Goal: Transaction & Acquisition: Book appointment/travel/reservation

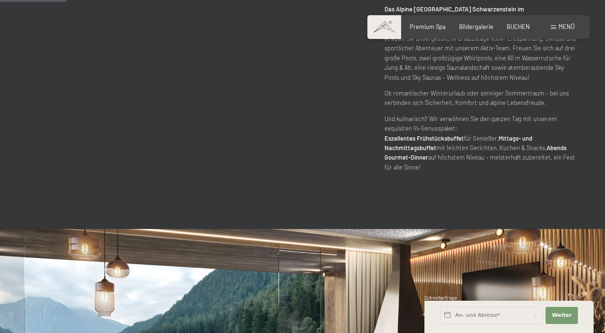
scroll to position [380, 0]
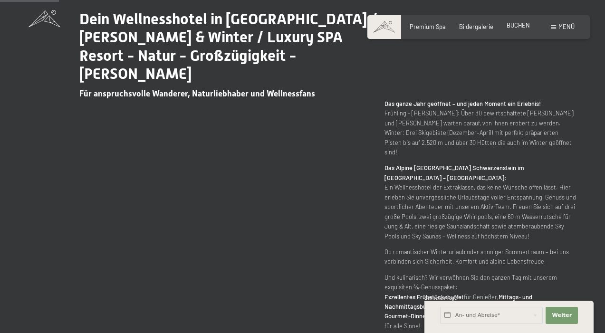
click at [517, 25] on span "BUCHEN" at bounding box center [517, 25] width 23 height 8
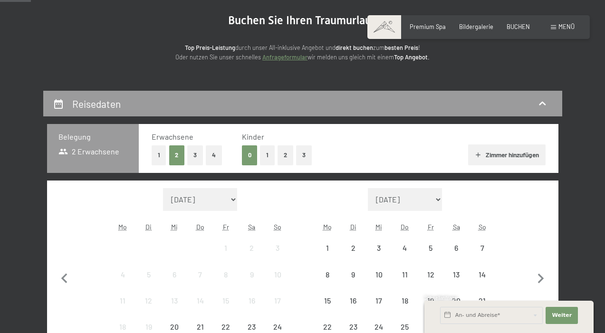
scroll to position [143, 0]
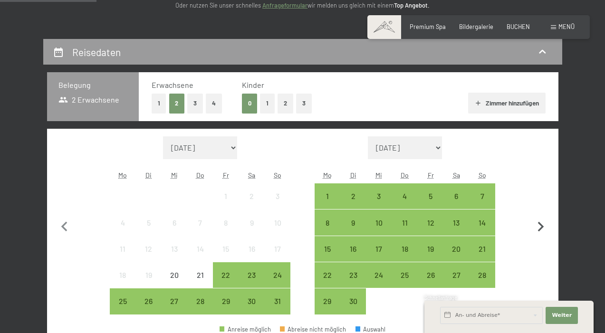
click at [541, 220] on icon "button" at bounding box center [541, 227] width 20 height 20
select select "2025-09-01"
select select "2025-10-01"
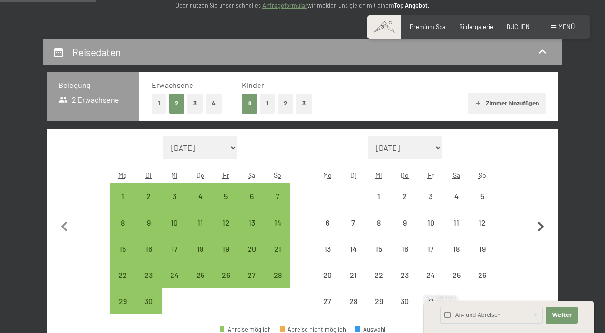
click at [541, 220] on icon "button" at bounding box center [541, 227] width 20 height 20
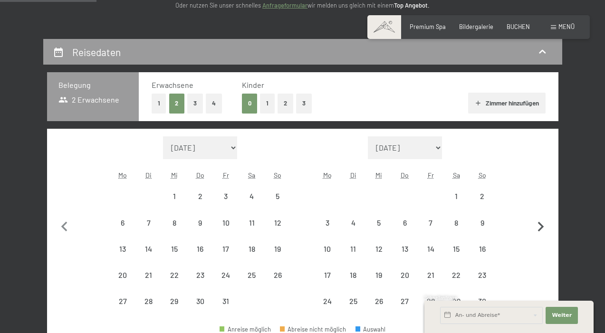
click at [541, 220] on icon "button" at bounding box center [541, 227] width 20 height 20
select select "2026-01-01"
select select "2026-02-01"
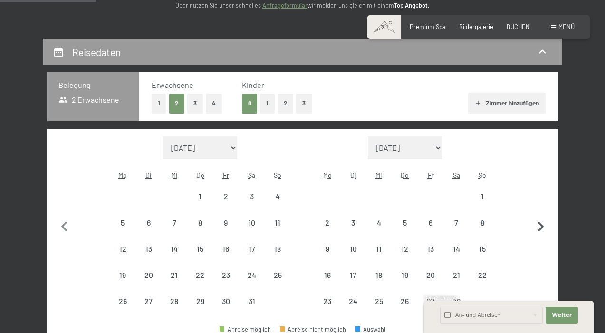
click at [541, 220] on icon "button" at bounding box center [541, 227] width 20 height 20
select select "2026-02-01"
select select "2026-03-01"
click at [541, 220] on button "button" at bounding box center [541, 238] width 20 height 205
select select "2026-03-01"
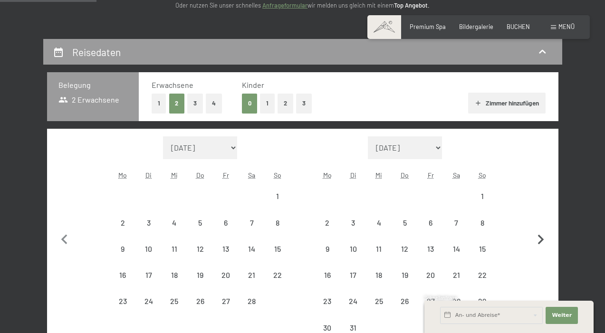
select select "2026-04-01"
click at [541, 220] on button "button" at bounding box center [541, 238] width 20 height 205
select select "2026-04-01"
select select "2026-05-01"
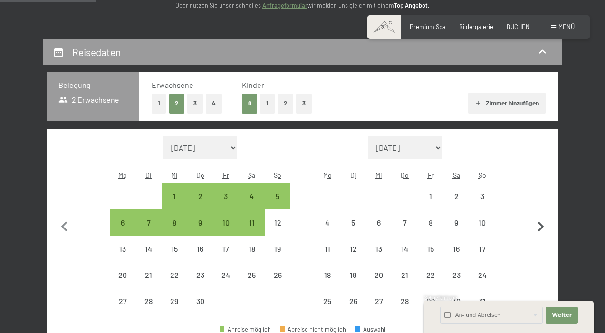
click at [541, 220] on icon "button" at bounding box center [541, 227] width 20 height 20
select select "2026-05-01"
select select "2026-06-01"
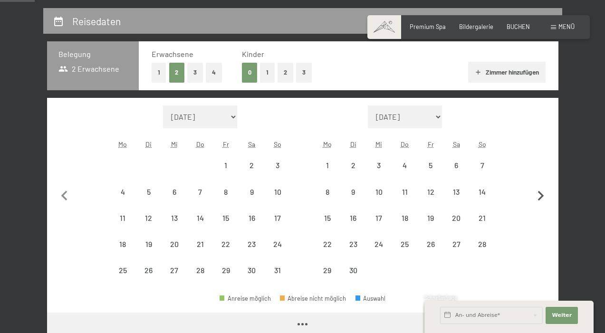
scroll to position [190, 0]
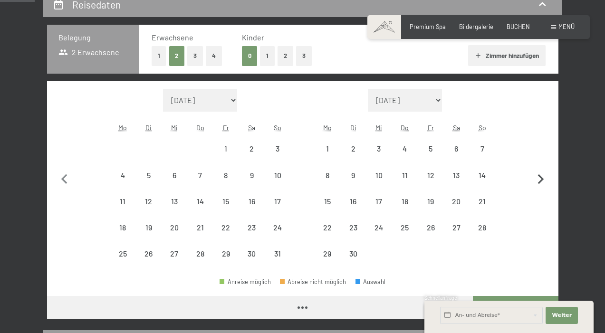
select select "2026-05-01"
select select "2026-06-01"
click at [463, 175] on div "13" at bounding box center [456, 184] width 24 height 24
select select "2026-05-01"
select select "2026-06-01"
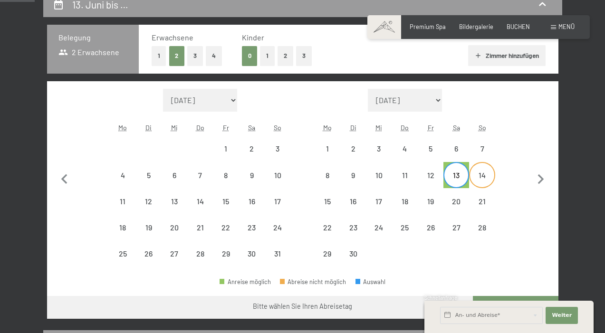
click at [479, 174] on div "14" at bounding box center [482, 184] width 24 height 24
select select "2026-05-01"
select select "2026-06-01"
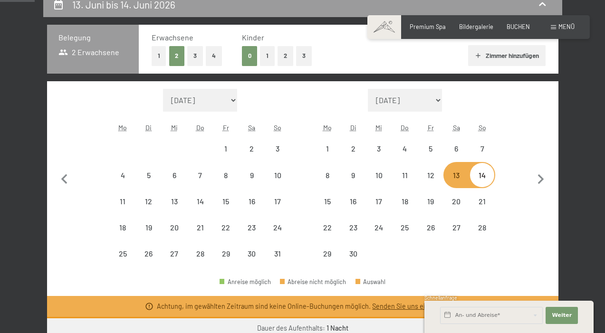
click at [482, 180] on div "14" at bounding box center [482, 184] width 24 height 24
select select "2026-05-01"
select select "2026-06-01"
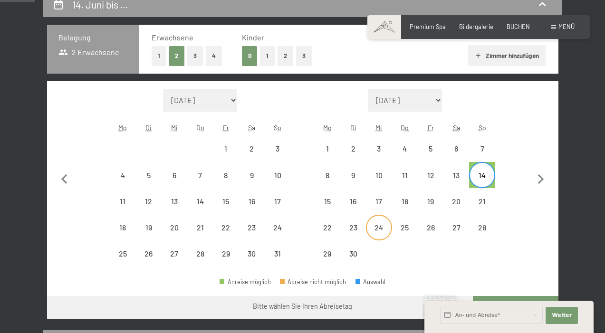
click at [377, 226] on div "24" at bounding box center [379, 236] width 24 height 24
select select "2026-05-01"
select select "2026-06-01"
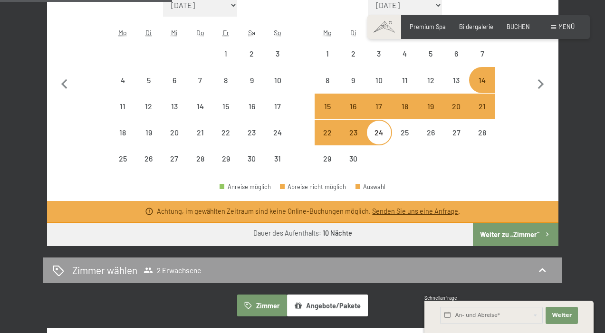
scroll to position [333, 0]
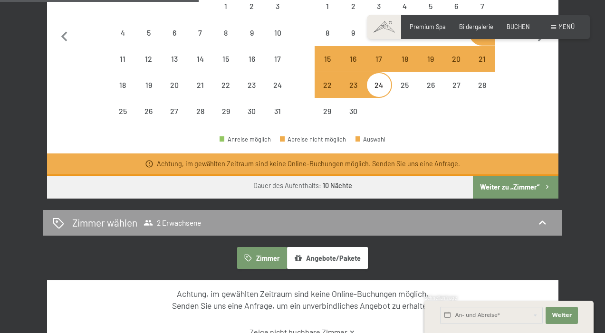
click at [517, 186] on button "Weiter zu „Zimmer“" at bounding box center [515, 187] width 85 height 23
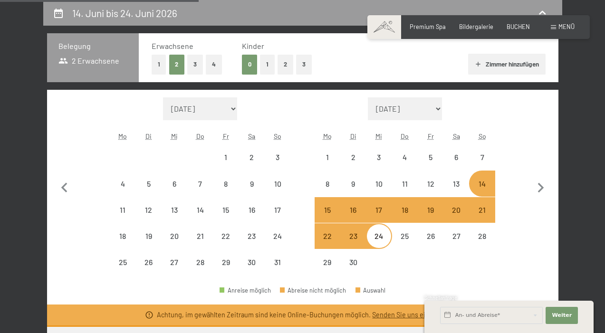
select select "2026-05-01"
select select "2026-06-01"
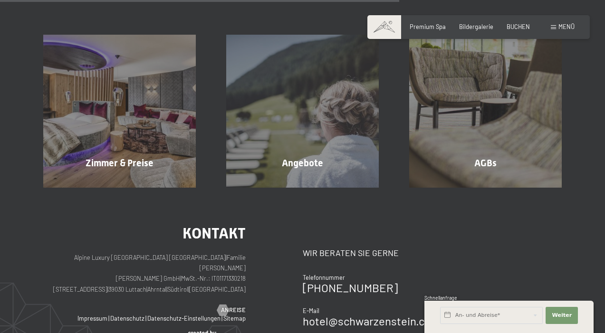
scroll to position [467, 0]
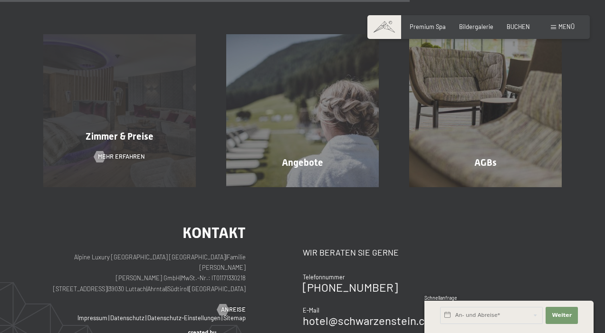
click at [133, 140] on span "Zimmer & Preise" at bounding box center [120, 136] width 68 height 11
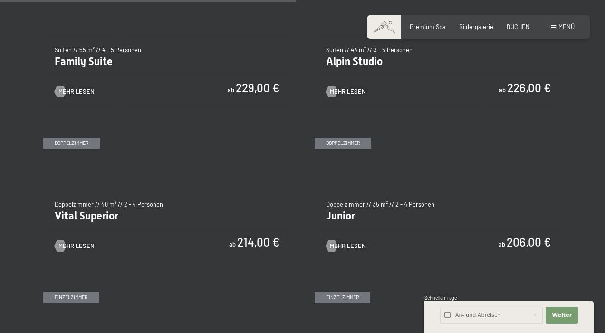
scroll to position [998, 0]
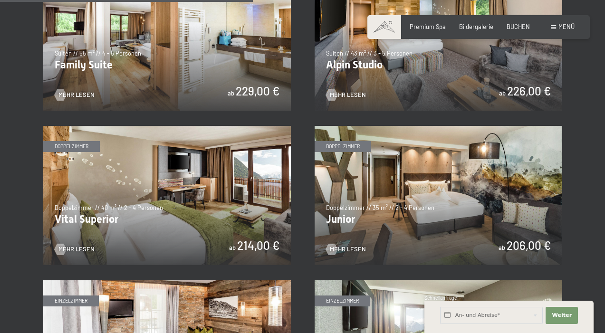
click at [387, 210] on img at bounding box center [439, 195] width 248 height 139
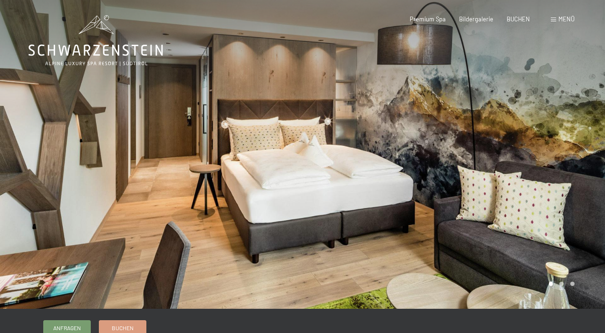
drag, startPoint x: 408, startPoint y: 208, endPoint x: 70, endPoint y: 168, distance: 339.7
click at [70, 309] on div at bounding box center [302, 309] width 605 height 0
click at [189, 182] on div at bounding box center [151, 154] width 303 height 309
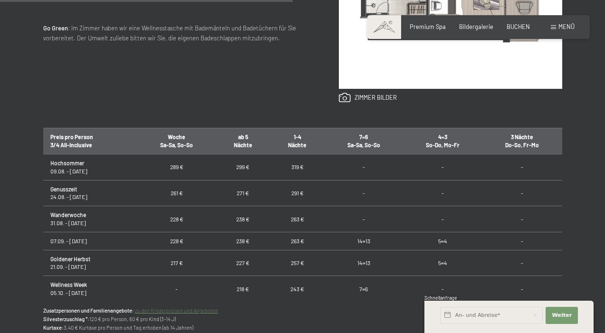
scroll to position [570, 0]
